Goal: Check status: Check status

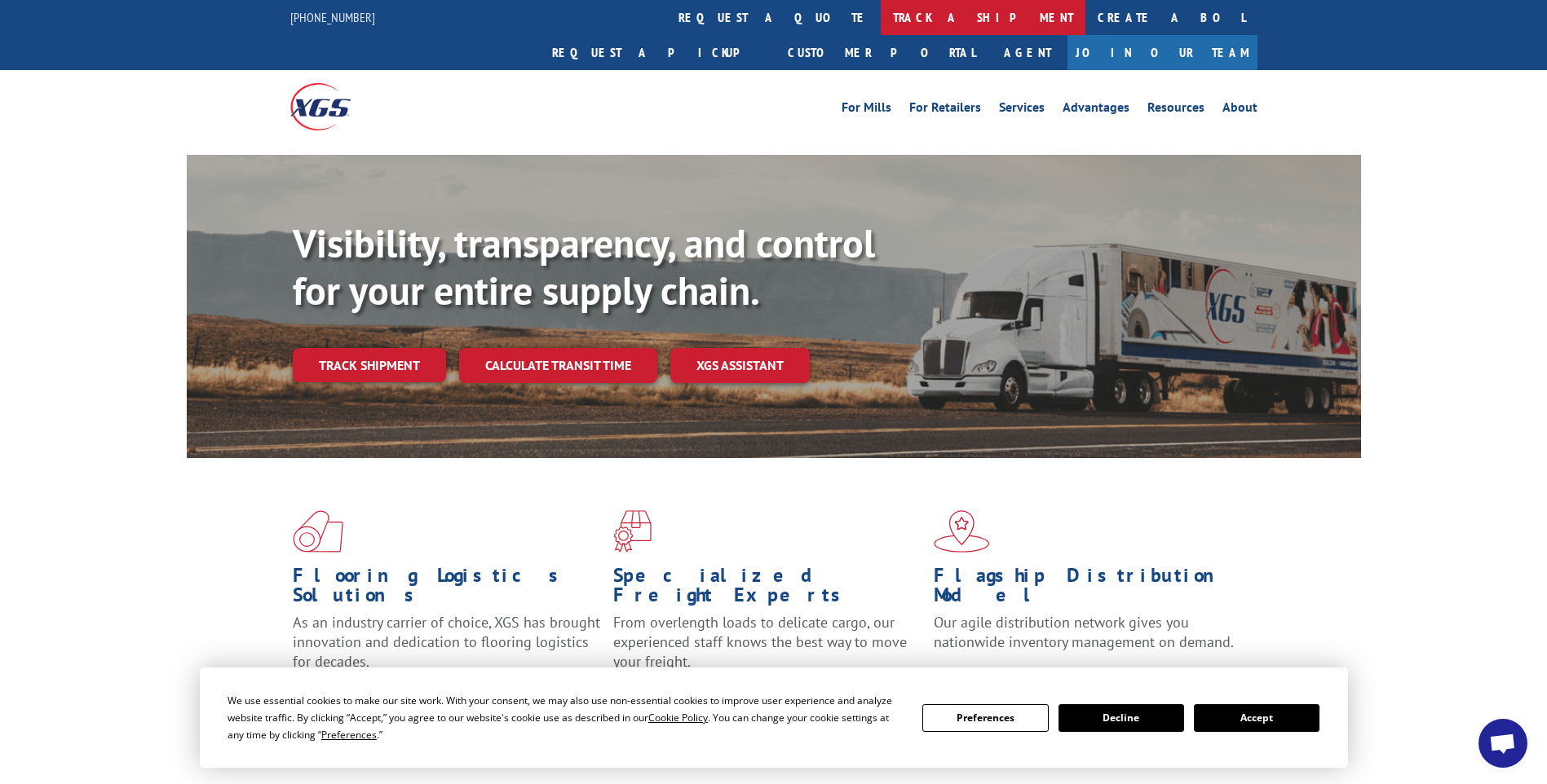
click at [880, 8] on link "track a shipment" at bounding box center [983, 17] width 205 height 35
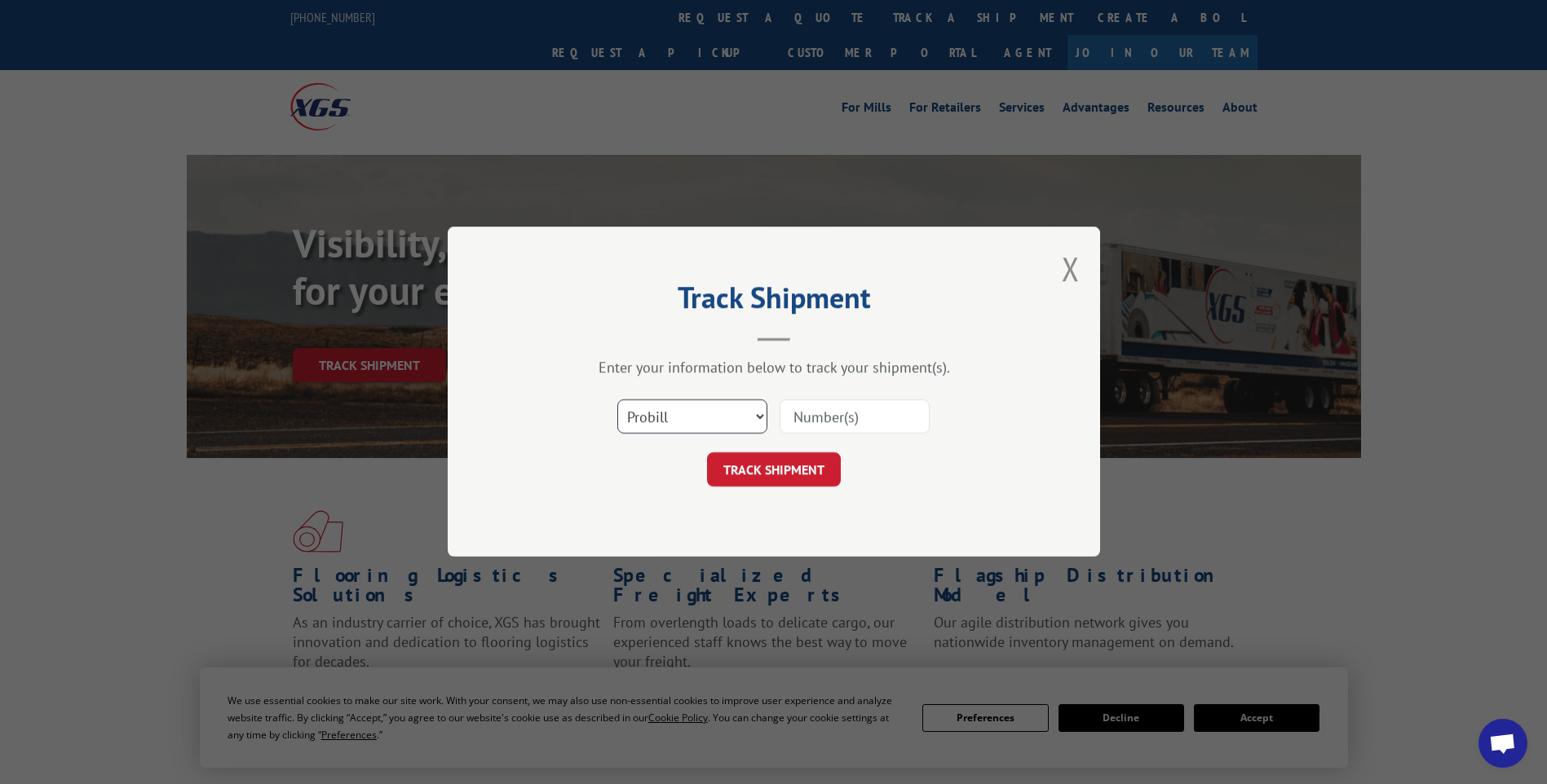
drag, startPoint x: 702, startPoint y: 401, endPoint x: 694, endPoint y: 408, distance: 10.6
click at [699, 403] on select "Select category... Probill BOL PO" at bounding box center [692, 417] width 150 height 34
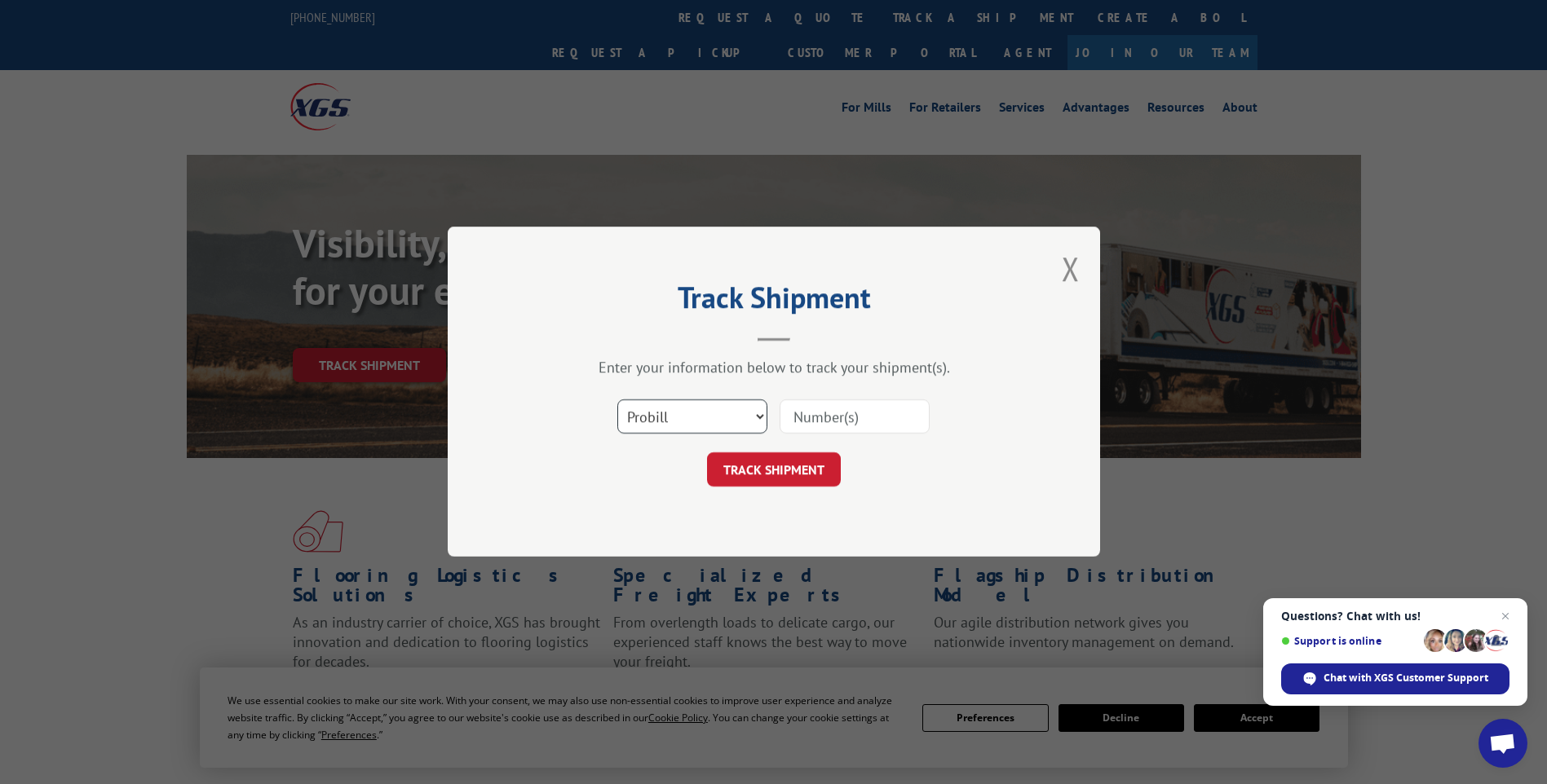
select select "po"
click at [617, 400] on select "Select category... Probill BOL PO" at bounding box center [692, 417] width 150 height 34
click at [815, 419] on input at bounding box center [854, 417] width 150 height 34
type input "TU006476"
click button "TRACK SHIPMENT" at bounding box center [774, 470] width 134 height 34
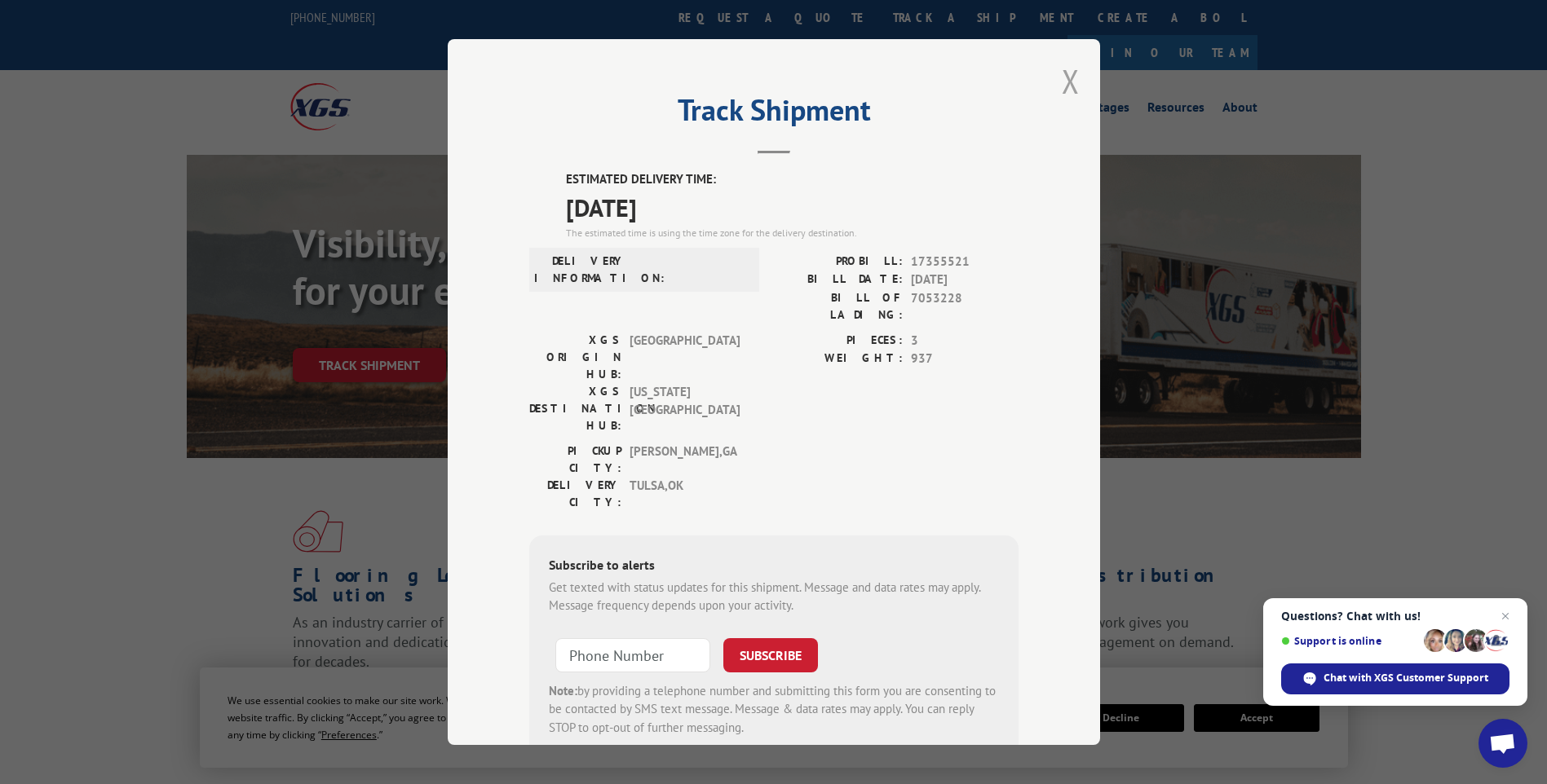
click at [1066, 79] on button "Close modal" at bounding box center [1070, 80] width 18 height 43
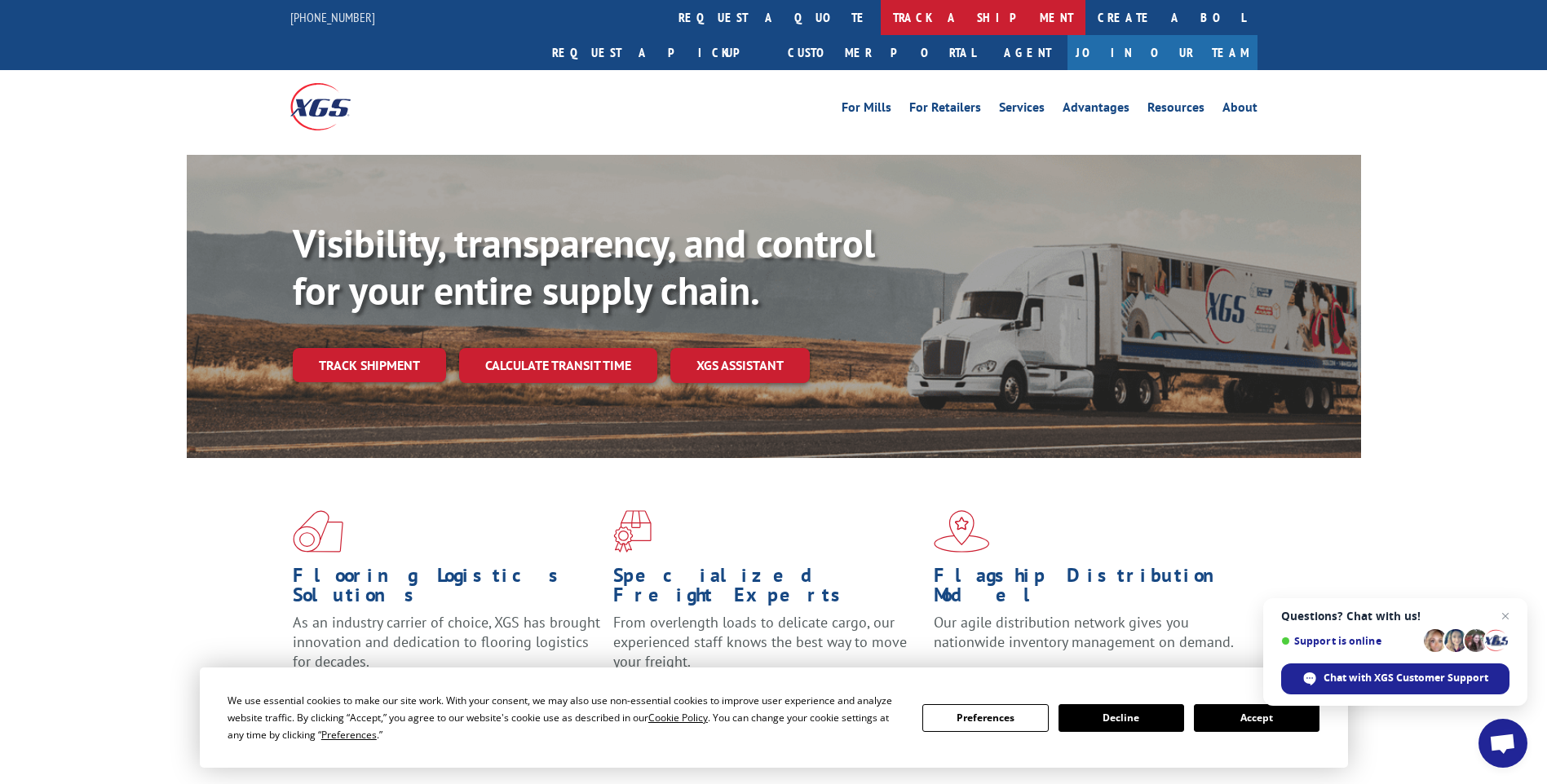
click at [880, 18] on link "track a shipment" at bounding box center [983, 17] width 205 height 35
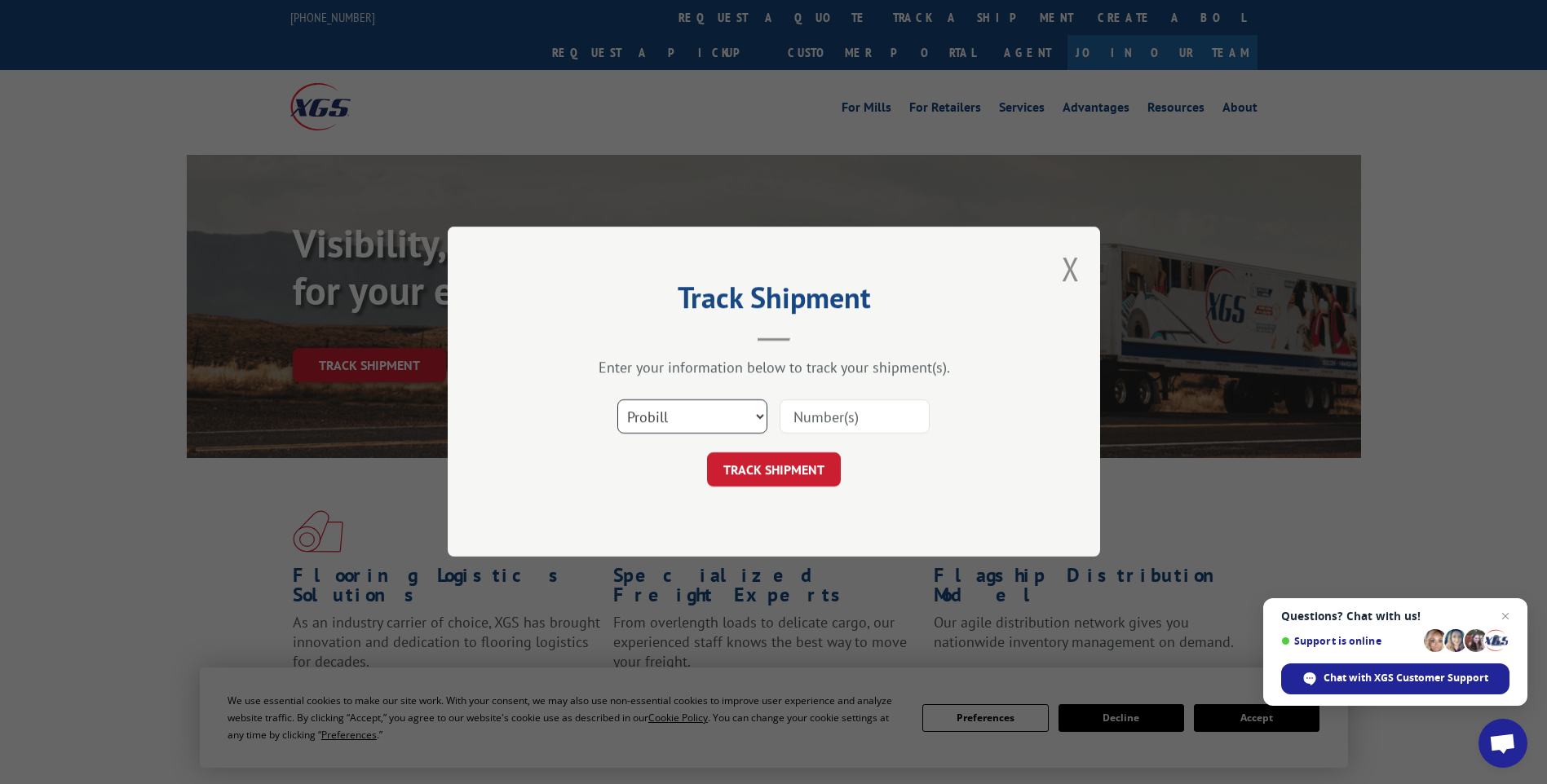
drag, startPoint x: 655, startPoint y: 414, endPoint x: 655, endPoint y: 430, distance: 16.0
click at [655, 414] on select "Select category... Probill BOL PO" at bounding box center [692, 417] width 150 height 34
select select "po"
click at [617, 400] on select "Select category... Probill BOL PO" at bounding box center [692, 417] width 150 height 34
click at [823, 419] on input at bounding box center [854, 417] width 150 height 34
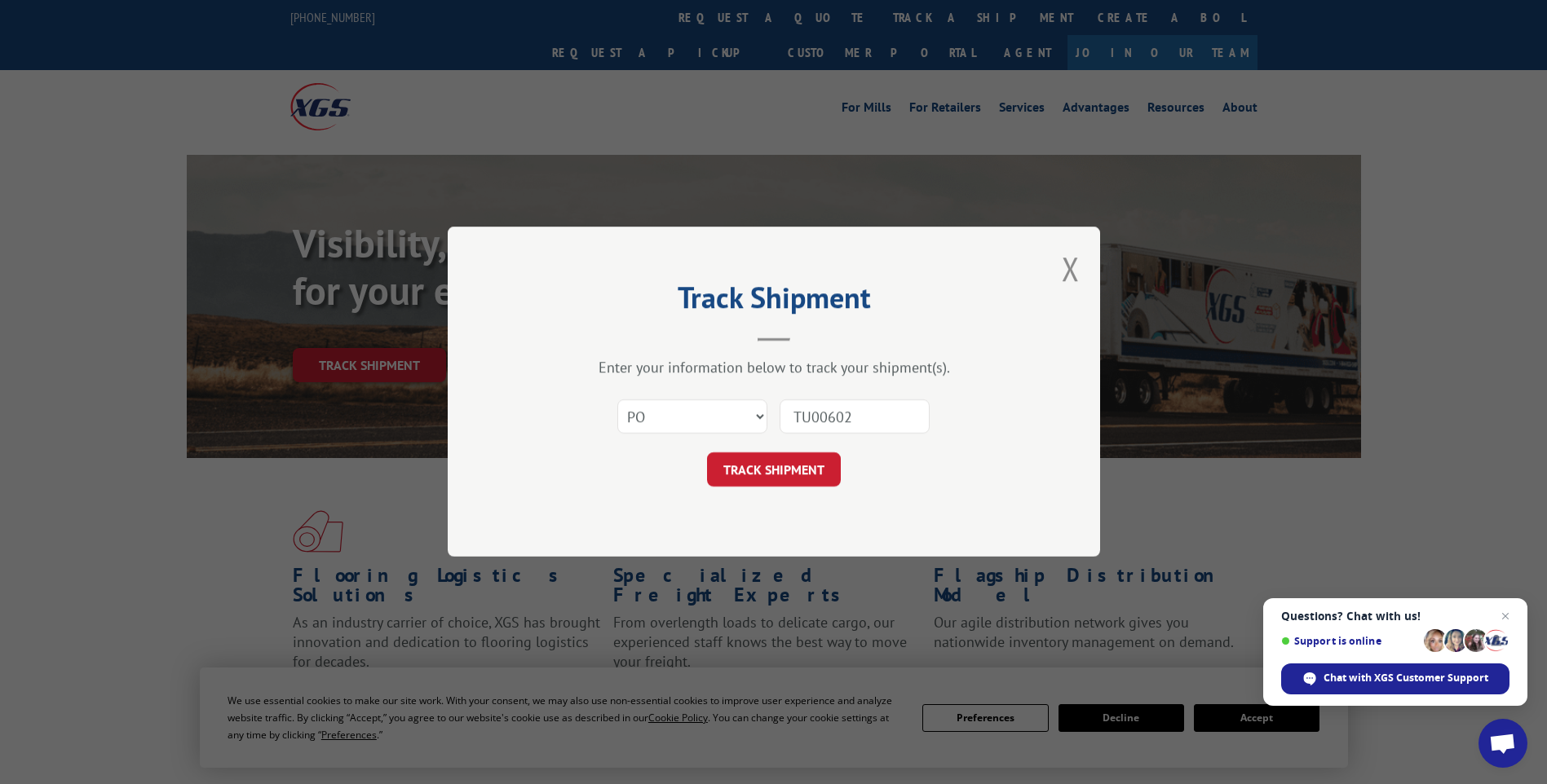
type input "TU006024"
click button "TRACK SHIPMENT" at bounding box center [774, 470] width 134 height 34
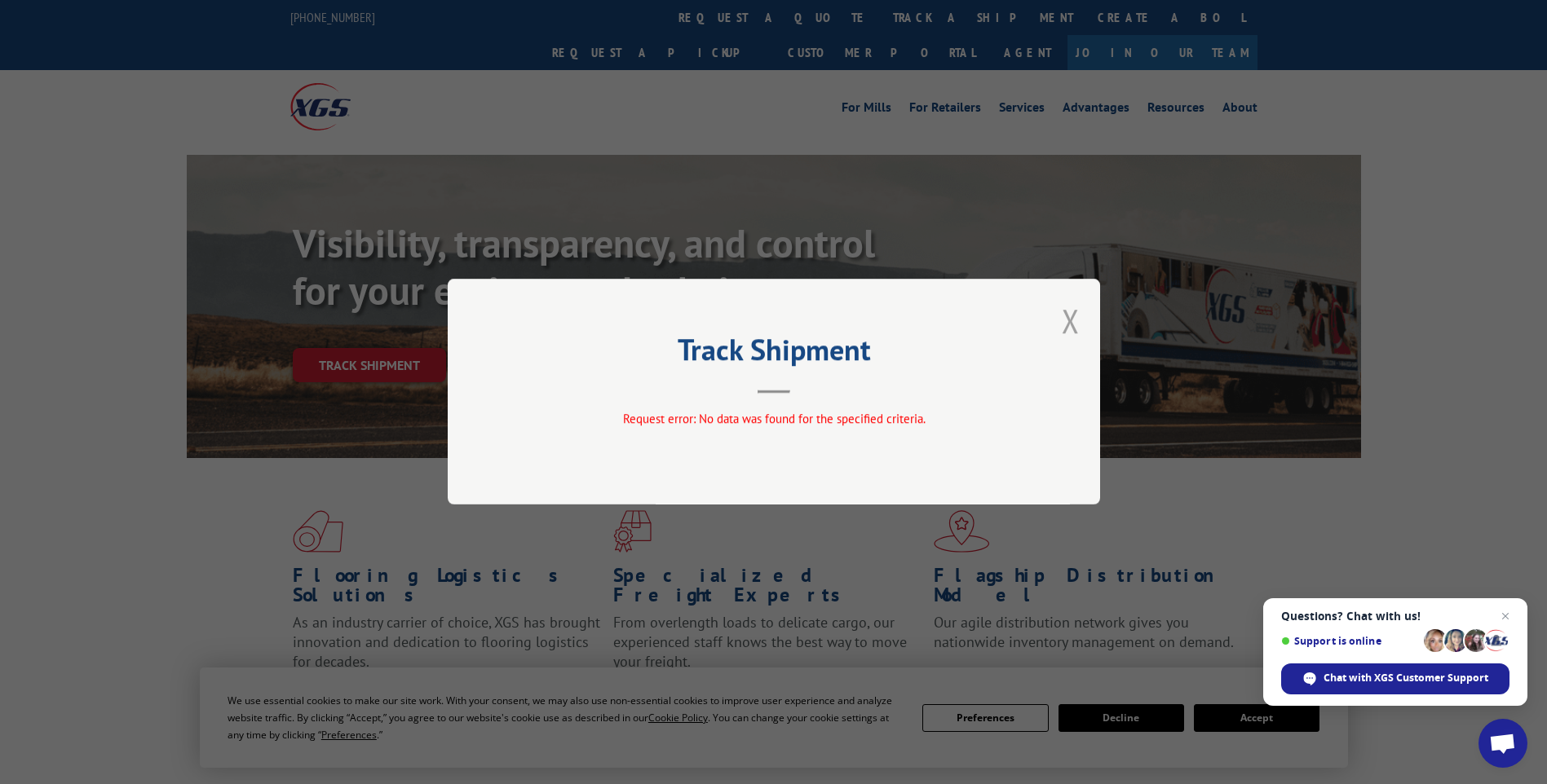
click at [1074, 323] on button "Close modal" at bounding box center [1070, 321] width 18 height 43
